Goal: Task Accomplishment & Management: Complete application form

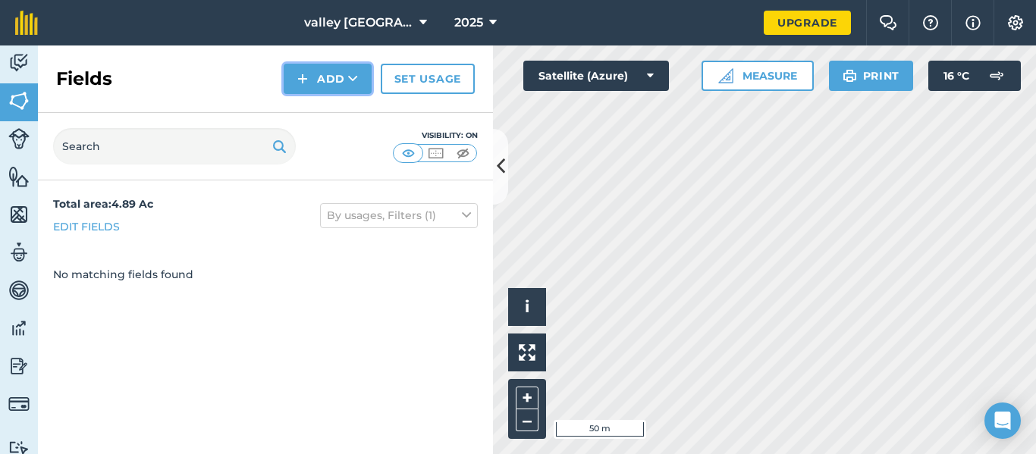
click at [334, 81] on button "Add" at bounding box center [328, 79] width 88 height 30
click at [326, 118] on link "Draw" at bounding box center [327, 112] width 83 height 33
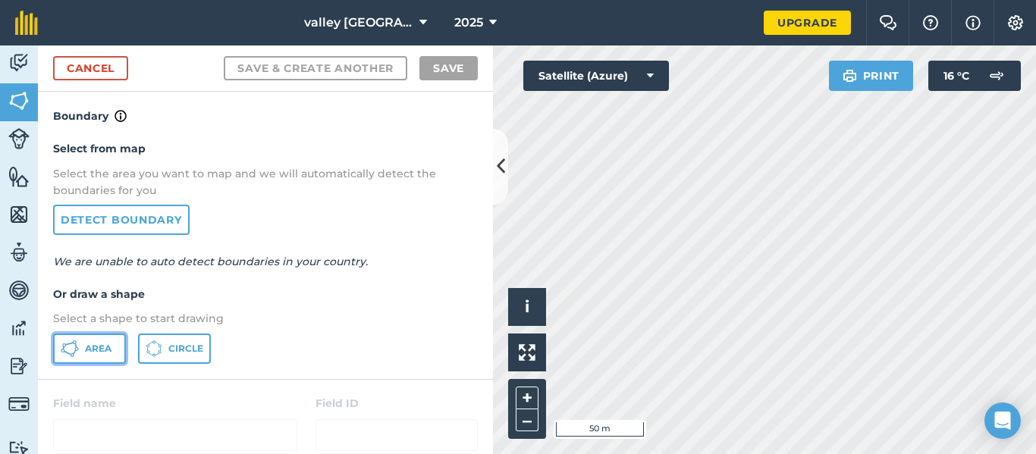
click at [92, 349] on span "Area" at bounding box center [98, 349] width 27 height 12
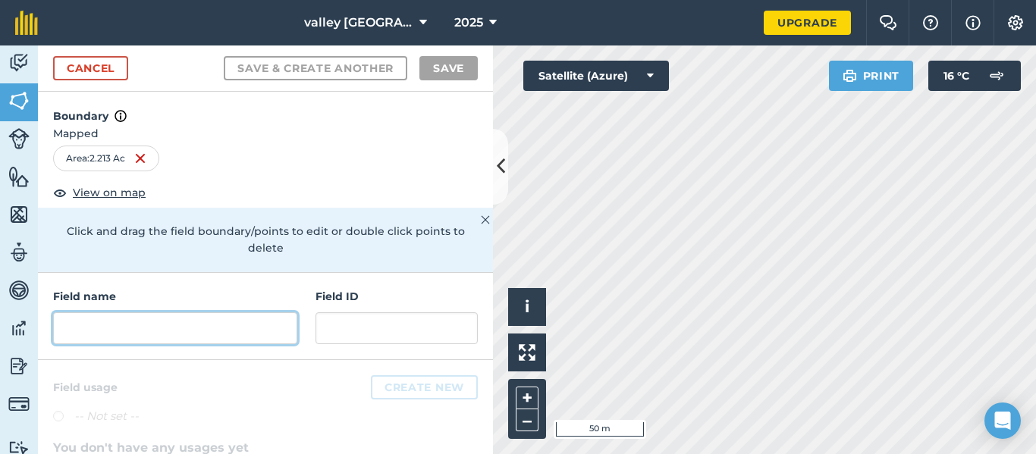
click at [196, 318] on input "text" at bounding box center [175, 328] width 244 height 32
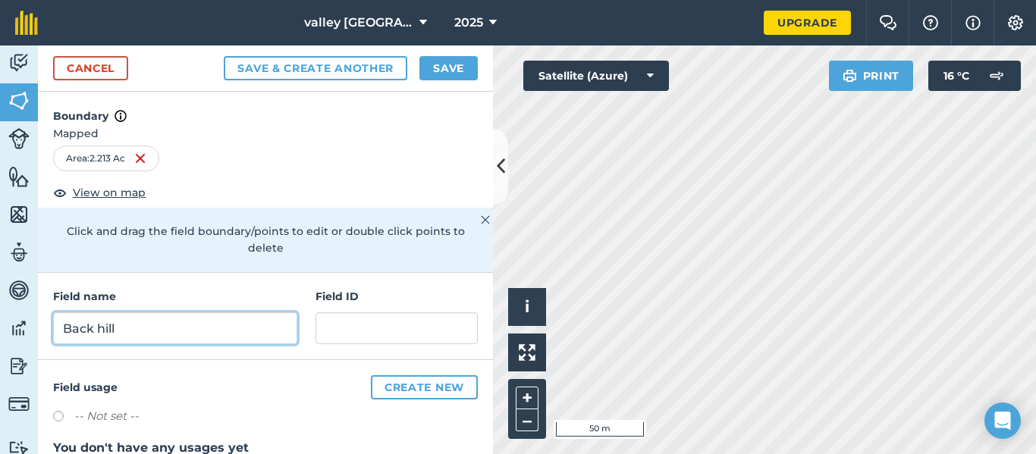
type input "Back hill"
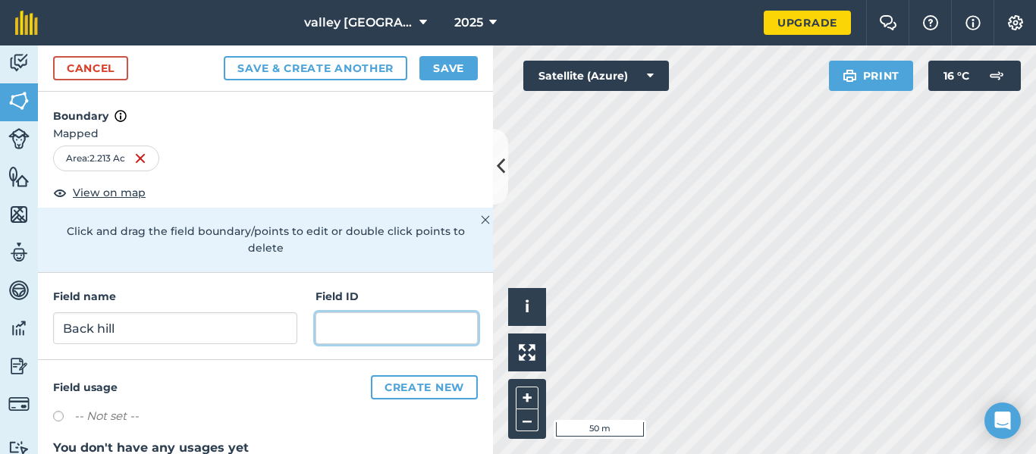
click at [355, 313] on input "text" at bounding box center [396, 328] width 162 height 32
type input "2"
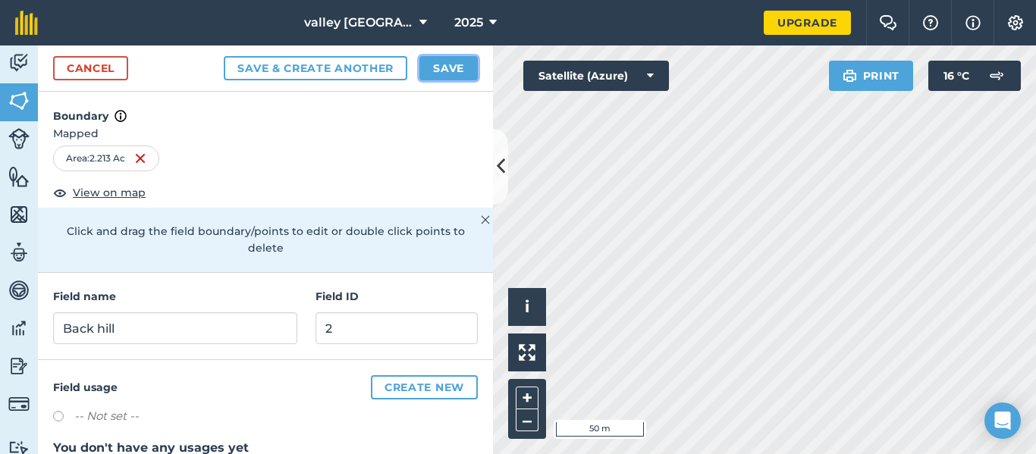
click at [438, 73] on button "Save" at bounding box center [448, 68] width 58 height 24
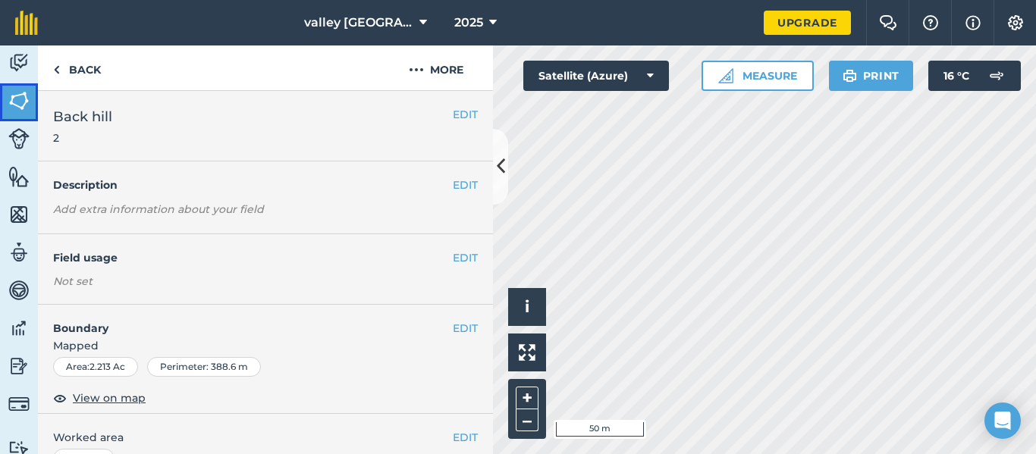
click at [18, 99] on img at bounding box center [18, 100] width 21 height 23
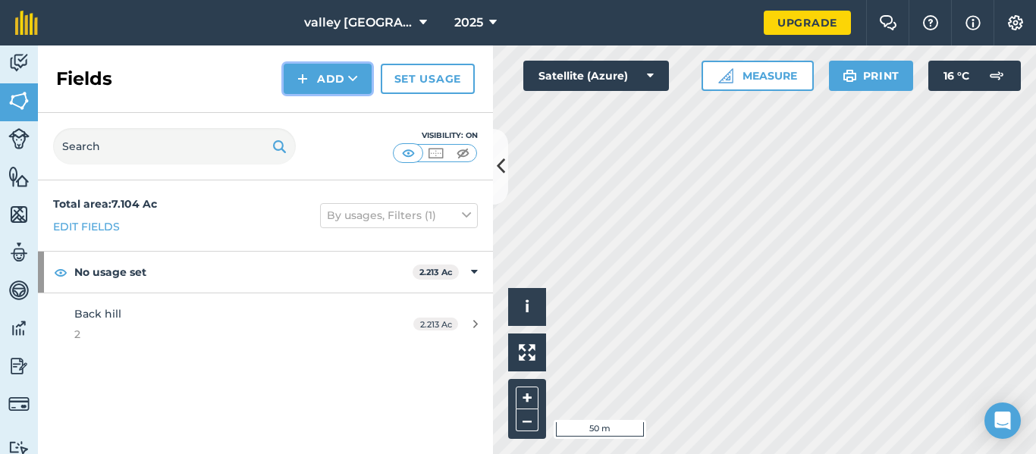
click at [321, 83] on button "Add" at bounding box center [328, 79] width 88 height 30
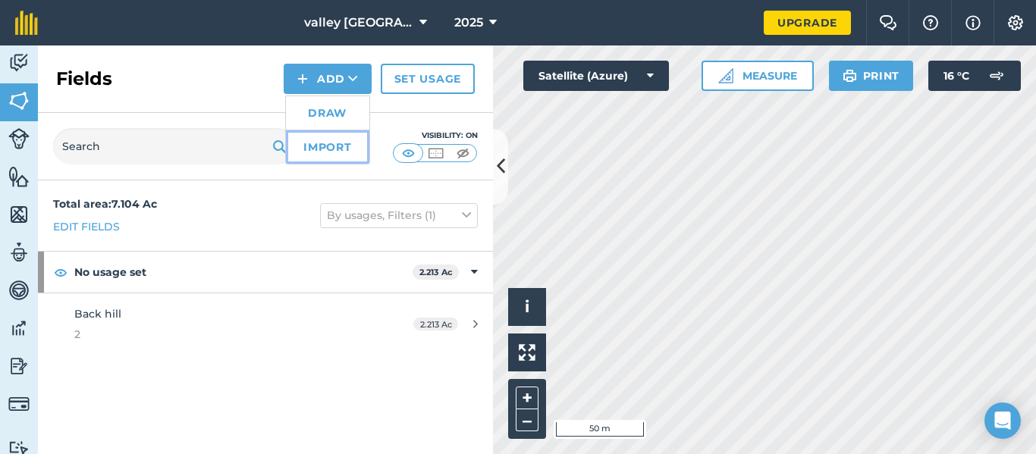
click at [322, 141] on link "Import" at bounding box center [327, 146] width 83 height 33
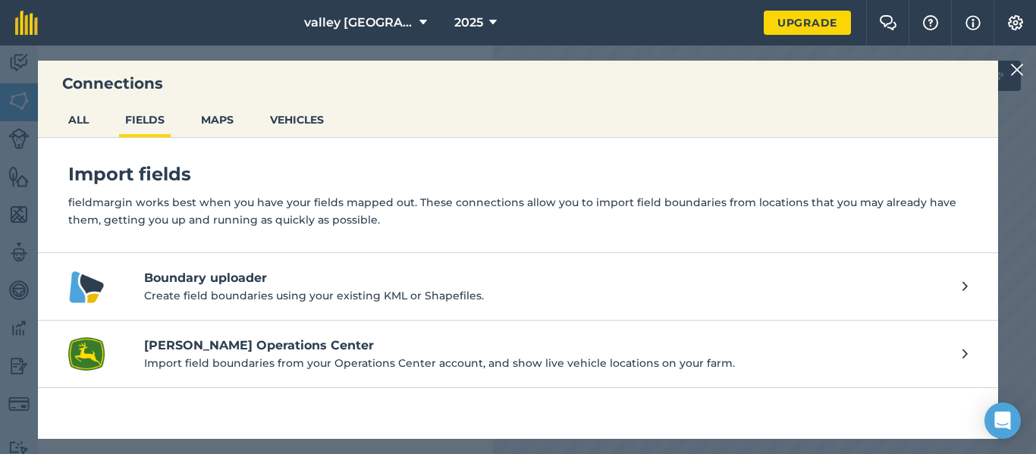
click at [1019, 72] on img at bounding box center [1017, 70] width 14 height 18
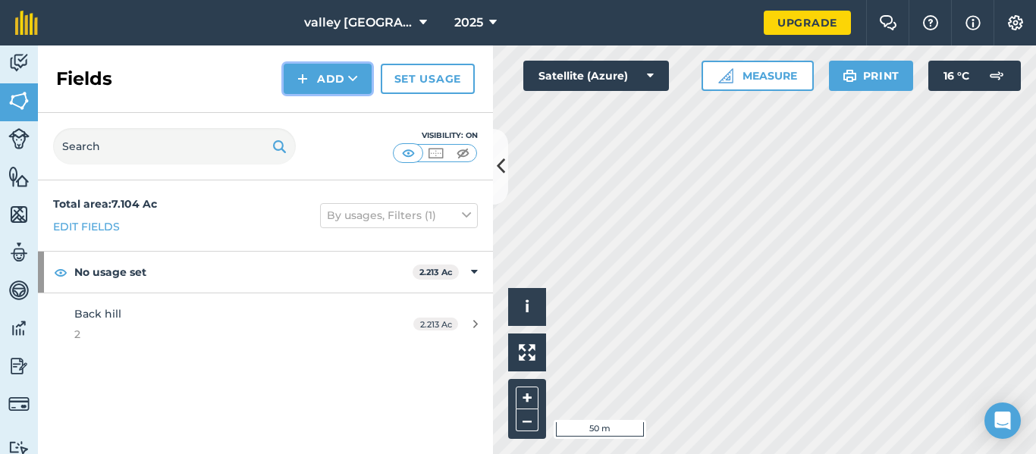
click at [306, 71] on img at bounding box center [302, 79] width 11 height 18
click at [311, 105] on link "Draw" at bounding box center [327, 112] width 83 height 33
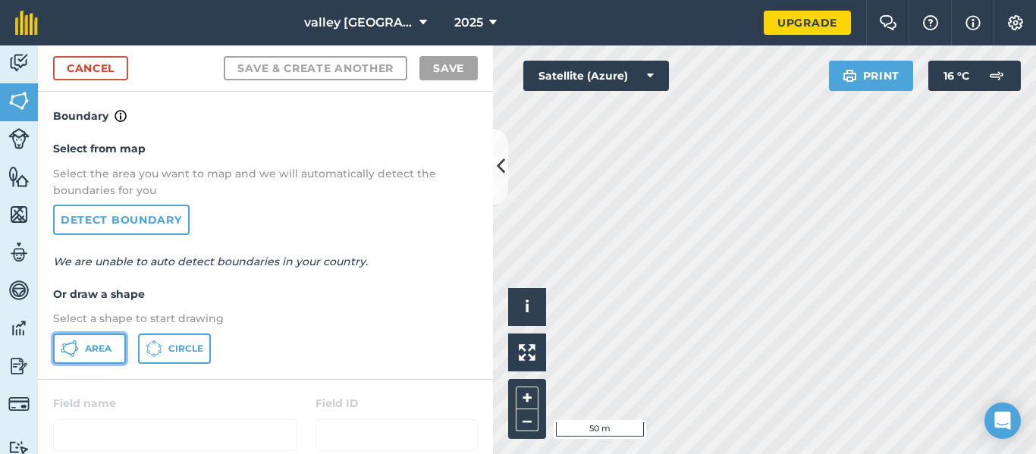
click at [88, 349] on span "Area" at bounding box center [98, 349] width 27 height 12
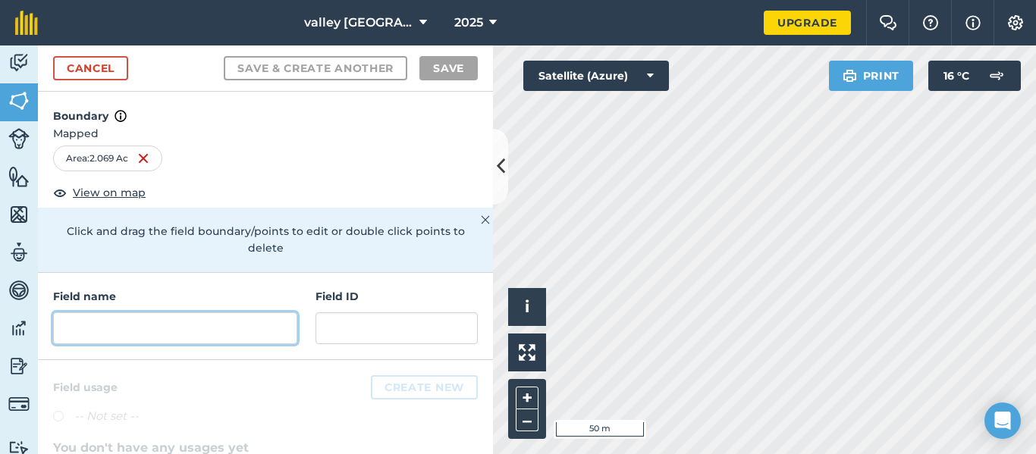
click at [181, 312] on input "text" at bounding box center [175, 328] width 244 height 32
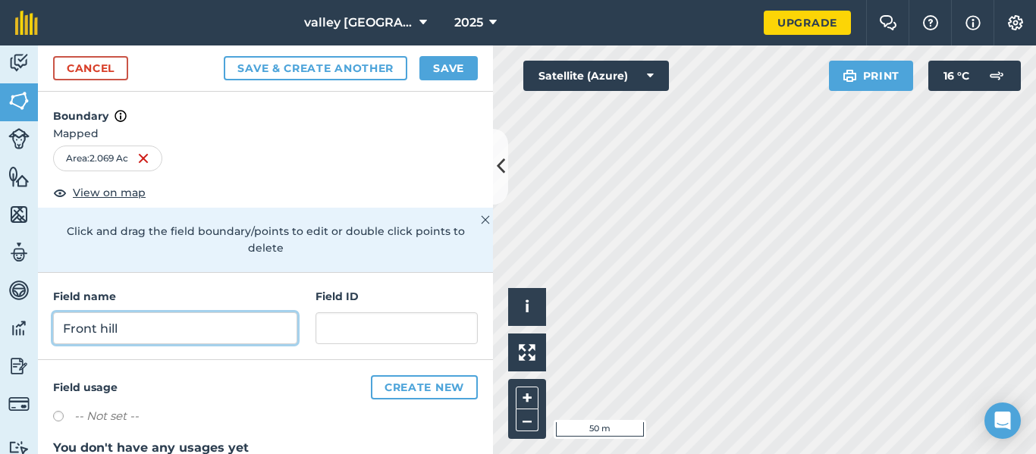
type input "Front hill"
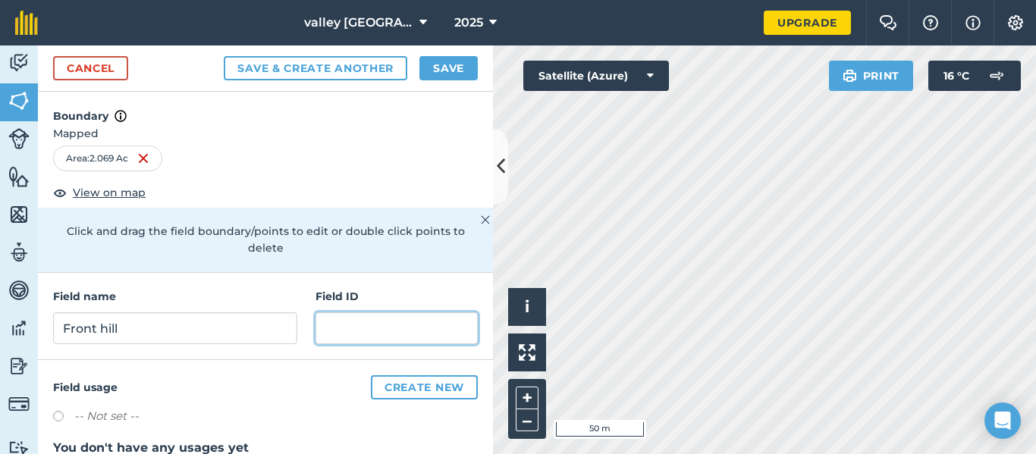
click at [372, 312] on input "text" at bounding box center [396, 328] width 162 height 32
type input "3"
click at [224, 56] on button "Save & Create Another" at bounding box center [316, 68] width 184 height 24
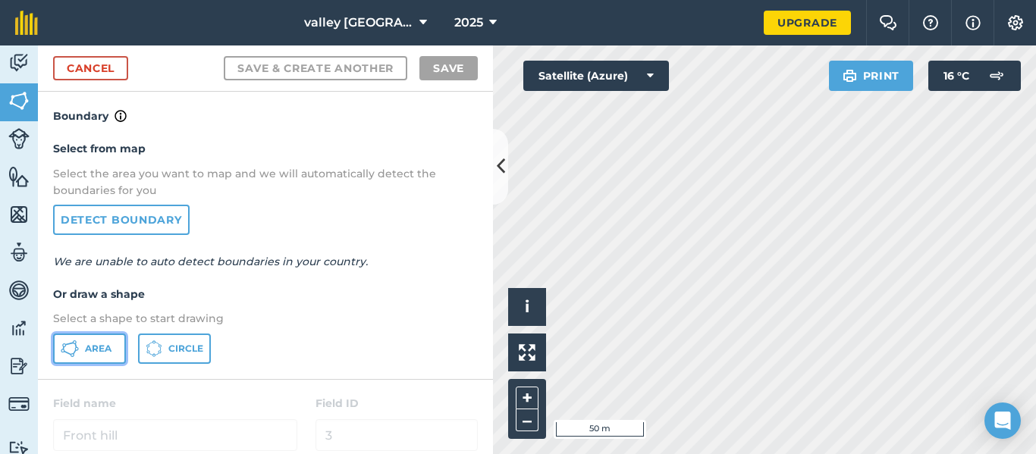
click at [77, 357] on button "Area" at bounding box center [89, 349] width 73 height 30
click at [897, 45] on button "Farm Chat" at bounding box center [887, 23] width 42 height 46
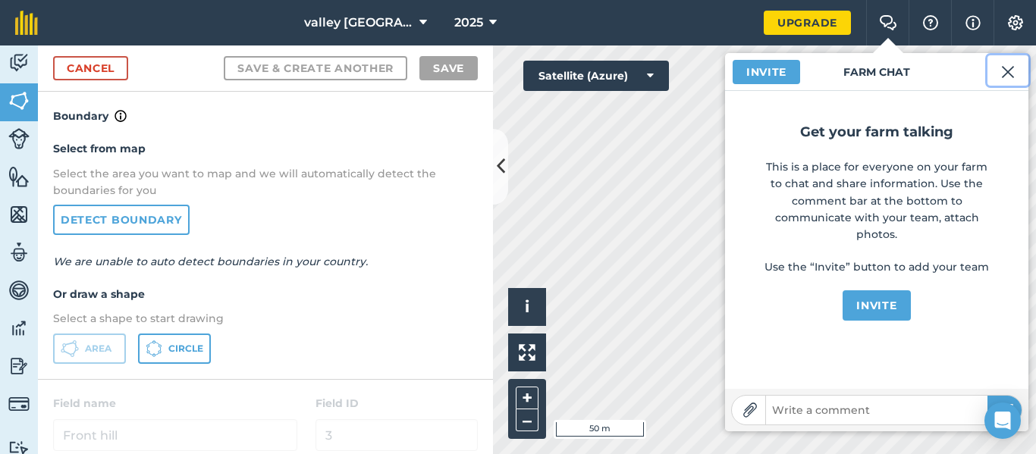
click at [1004, 77] on img at bounding box center [1008, 72] width 14 height 18
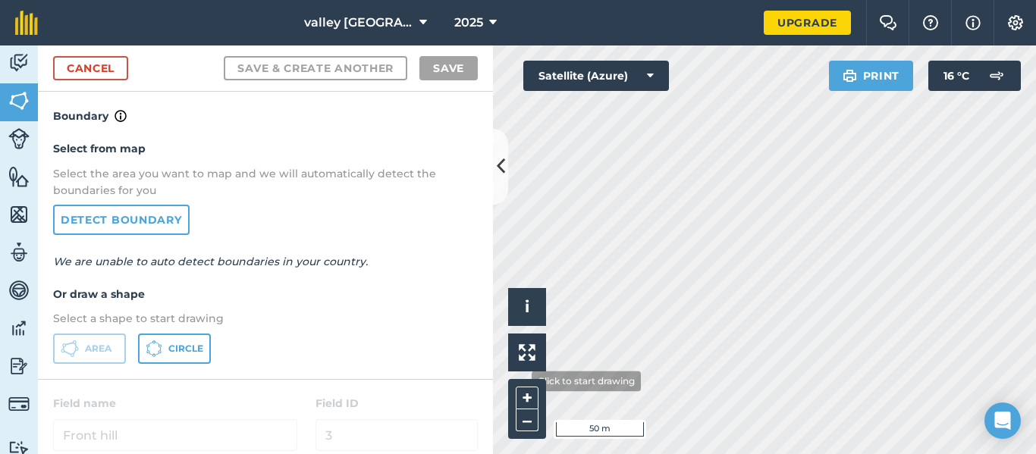
click at [520, 381] on div "+ –" at bounding box center [527, 409] width 38 height 60
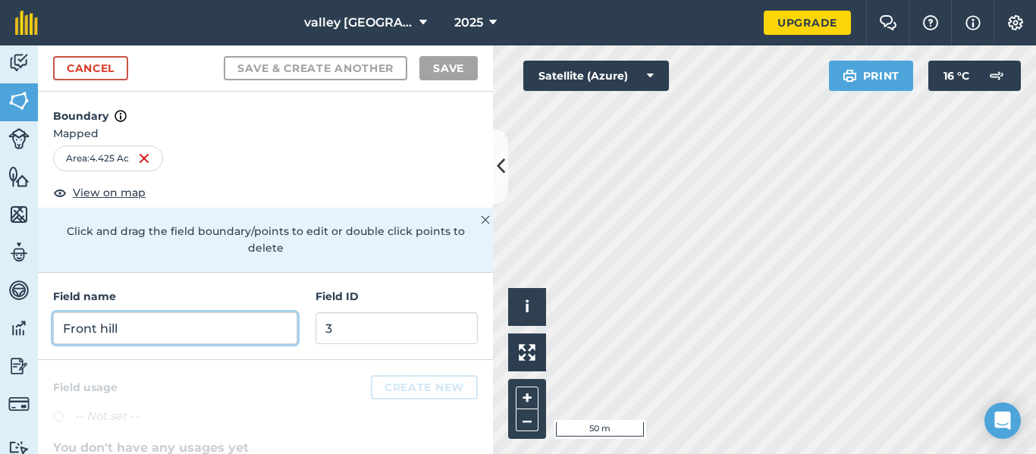
click at [193, 315] on input "Front hill" at bounding box center [175, 328] width 244 height 32
type input "l"
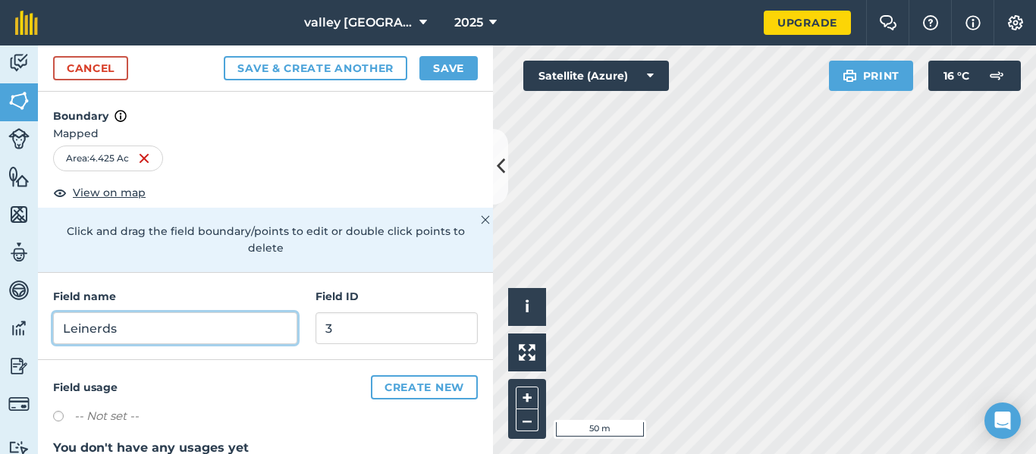
type input "Leinerds"
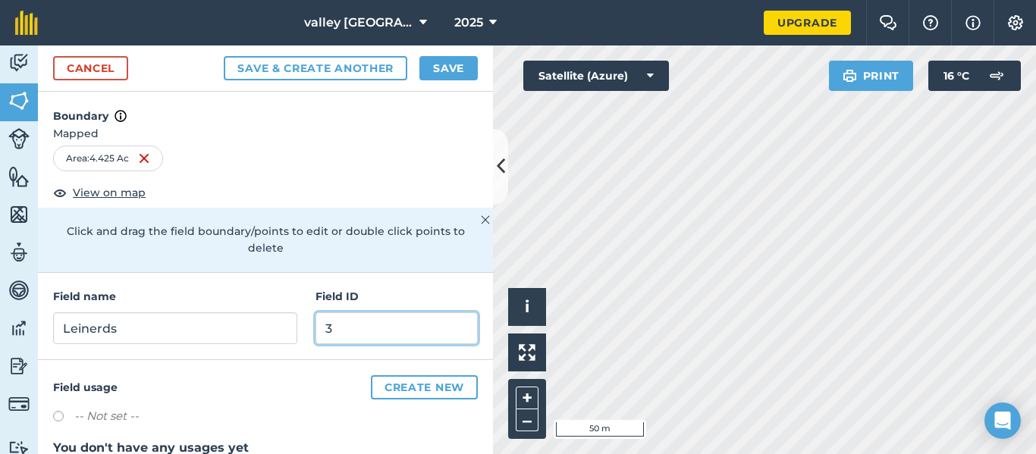
click at [347, 317] on input "3" at bounding box center [396, 328] width 162 height 32
type input "4"
click at [224, 56] on button "Save & Create Another" at bounding box center [316, 68] width 184 height 24
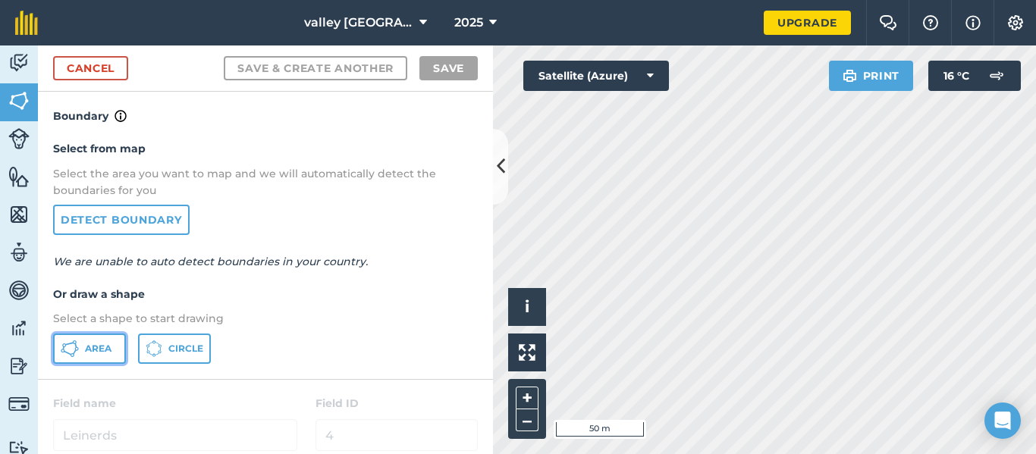
click at [82, 348] on button "Area" at bounding box center [89, 349] width 73 height 30
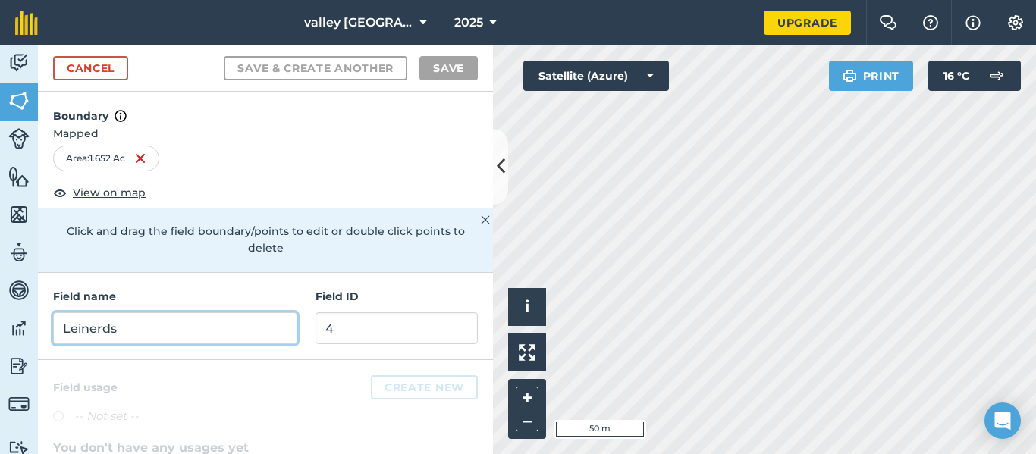
click at [218, 312] on input "Leinerds" at bounding box center [175, 328] width 244 height 32
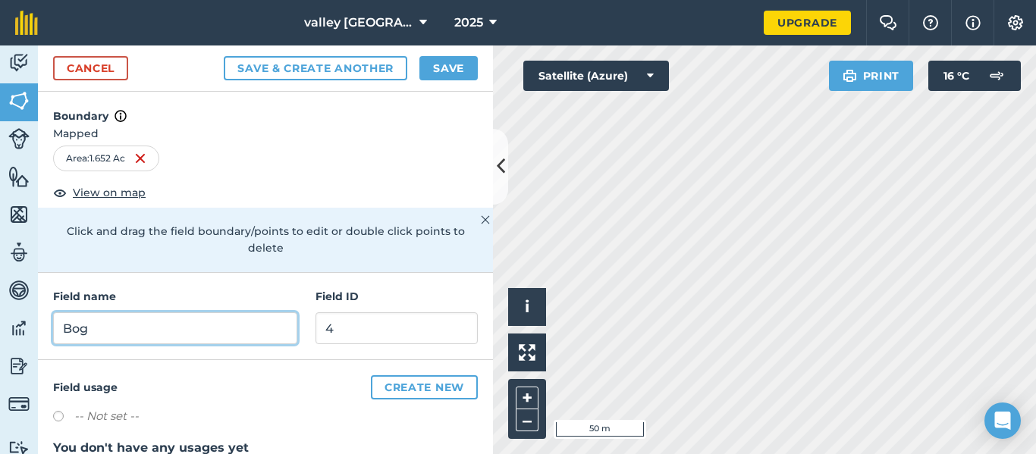
type input "Bog"
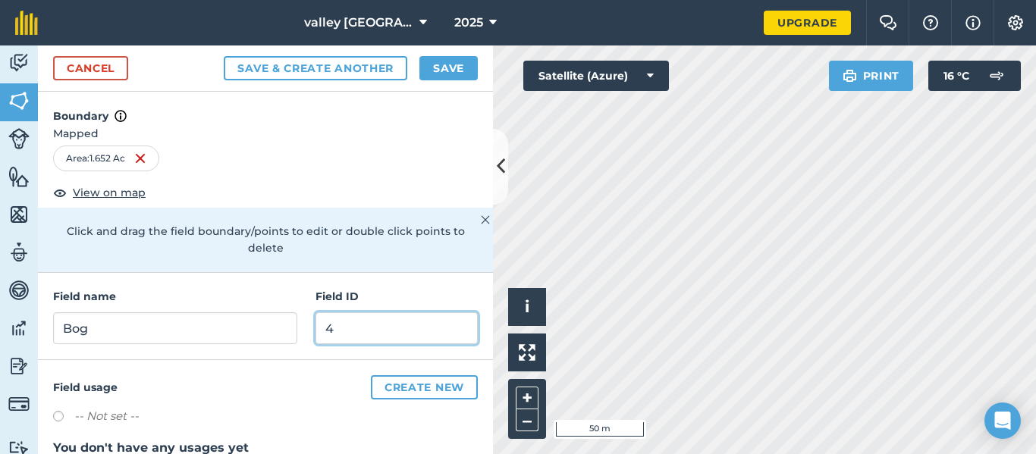
click at [342, 323] on input "4" at bounding box center [396, 328] width 162 height 32
type input "5"
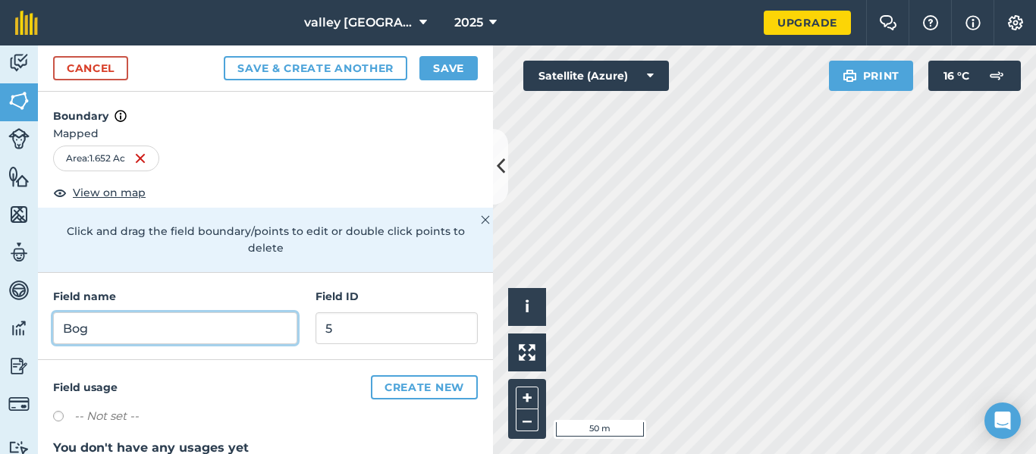
click at [177, 316] on input "Bog" at bounding box center [175, 328] width 244 height 32
type input "Bog-wildlife sceme"
